Goal: Navigation & Orientation: Find specific page/section

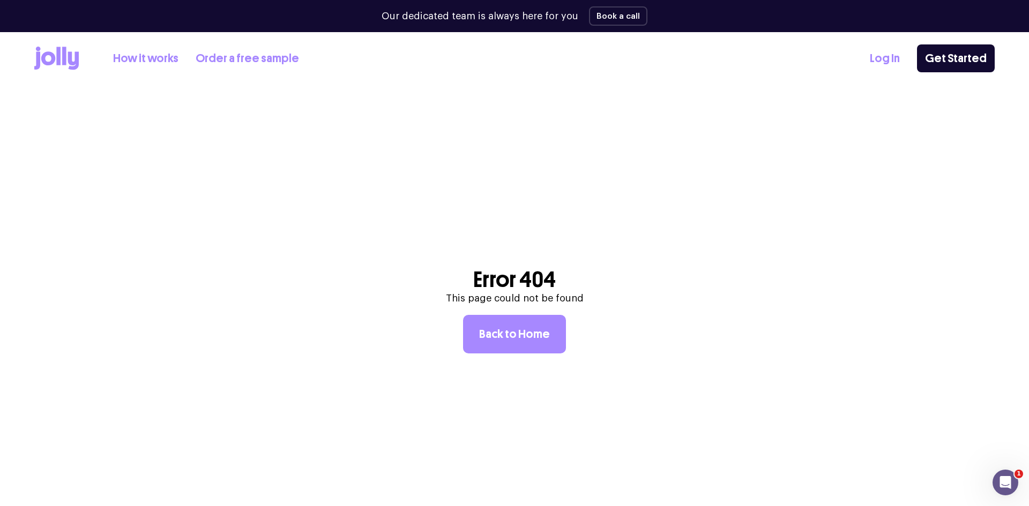
click at [878, 57] on link "Log In" at bounding box center [884, 59] width 30 height 18
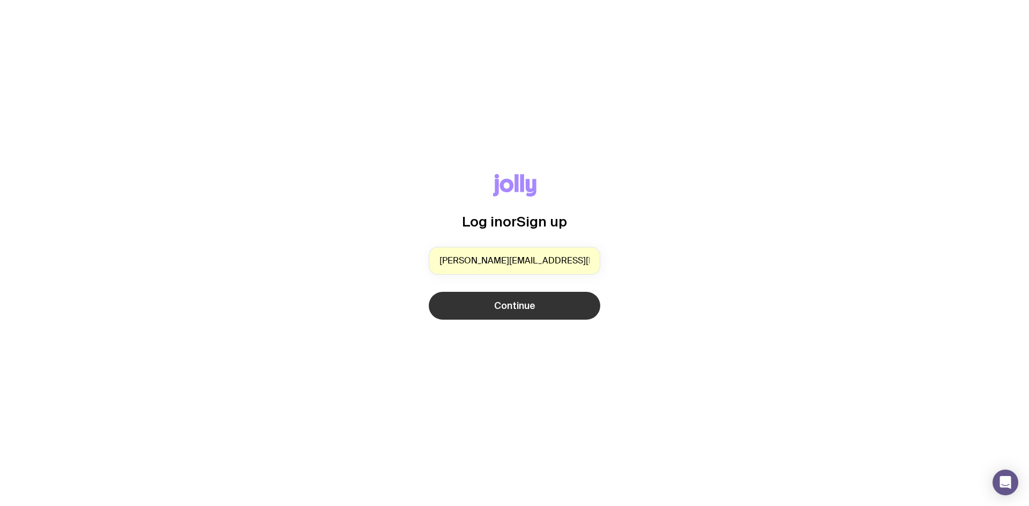
click at [492, 316] on button "Continue" at bounding box center [514, 306] width 171 height 28
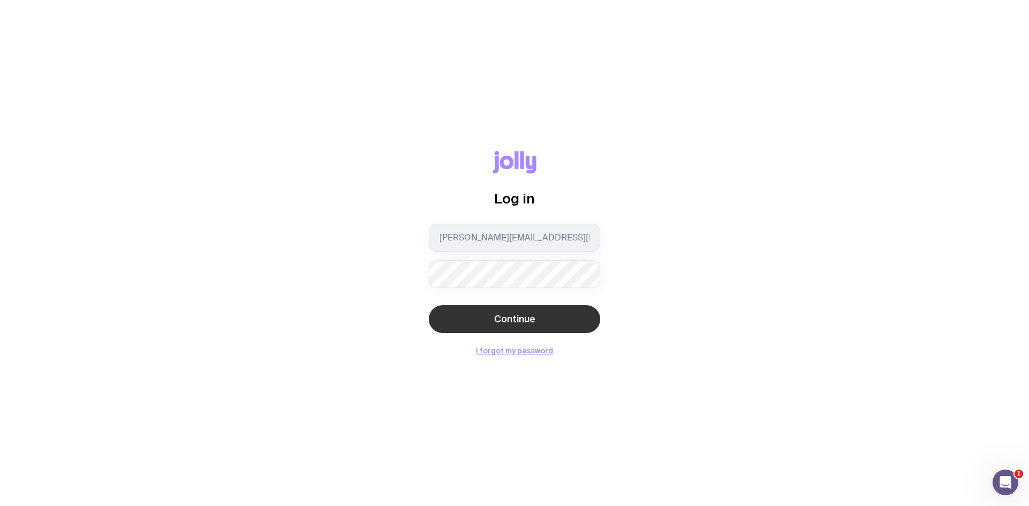
click at [498, 312] on button "Continue" at bounding box center [514, 319] width 171 height 28
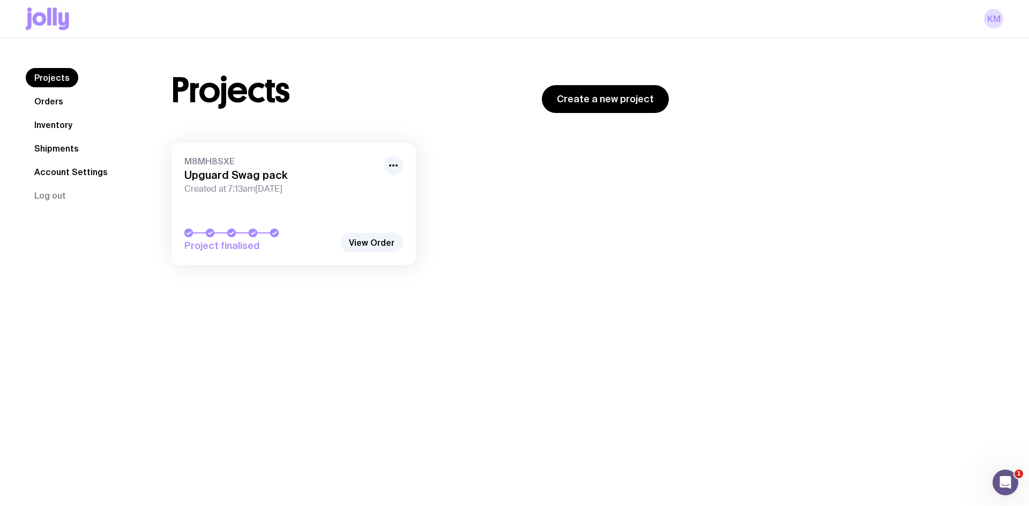
click at [65, 96] on link "Orders" at bounding box center [49, 101] width 46 height 19
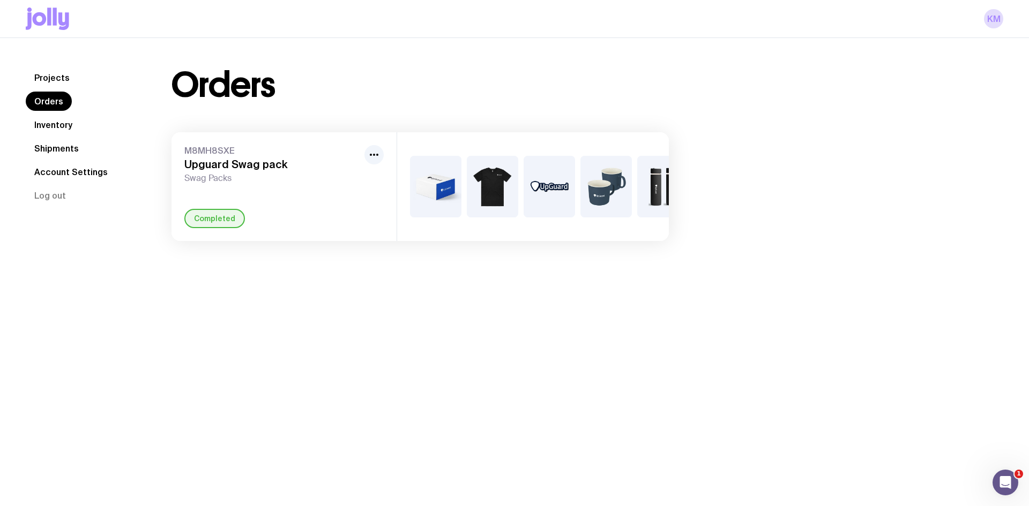
click at [66, 135] on nav "Projects Orders Inventory Shipments Account Settings Log out" at bounding box center [86, 136] width 120 height 137
click at [66, 129] on link "Inventory" at bounding box center [53, 124] width 55 height 19
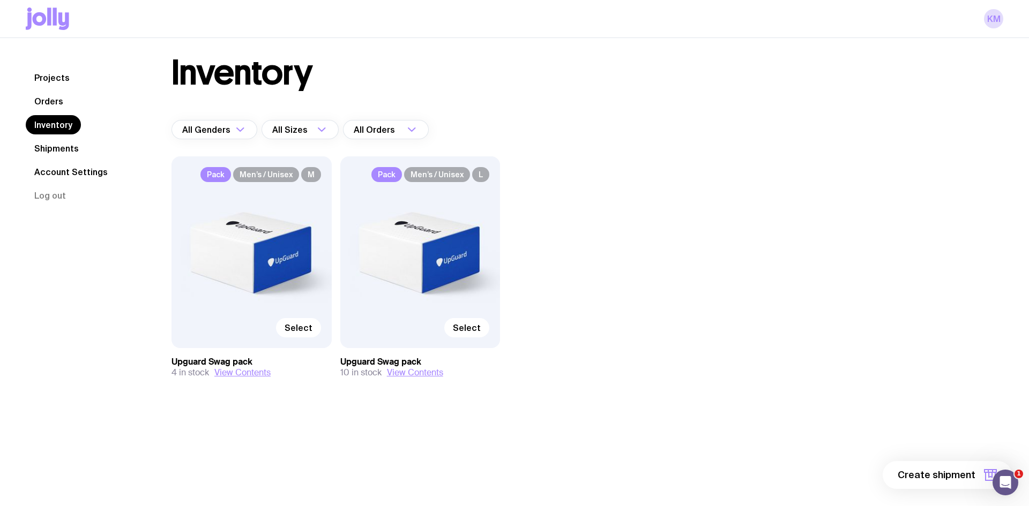
scroll to position [17, 0]
